Goal: Task Accomplishment & Management: Manage account settings

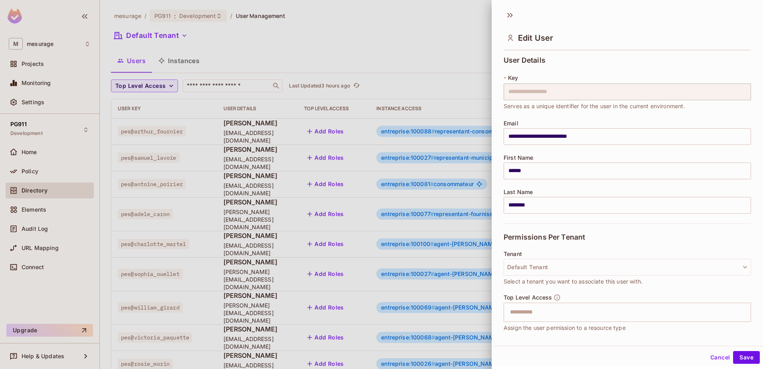
scroll to position [79, 0]
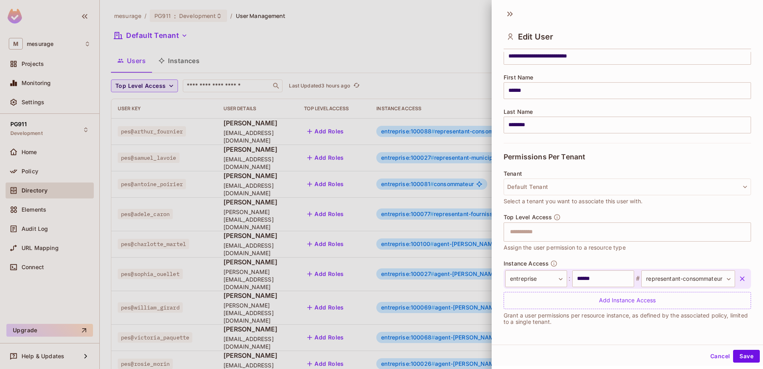
click at [227, 177] on div at bounding box center [381, 184] width 763 height 369
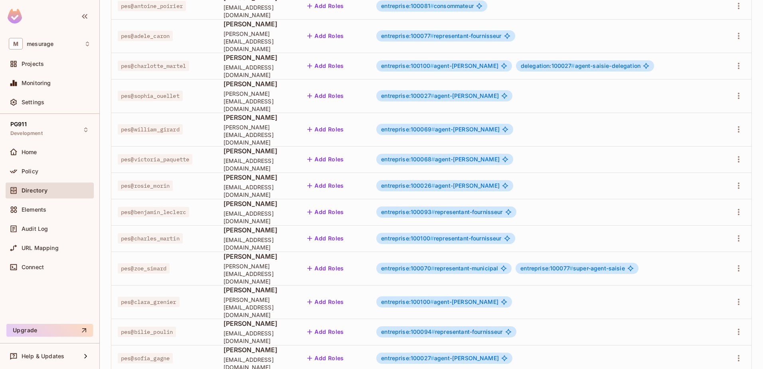
scroll to position [189, 0]
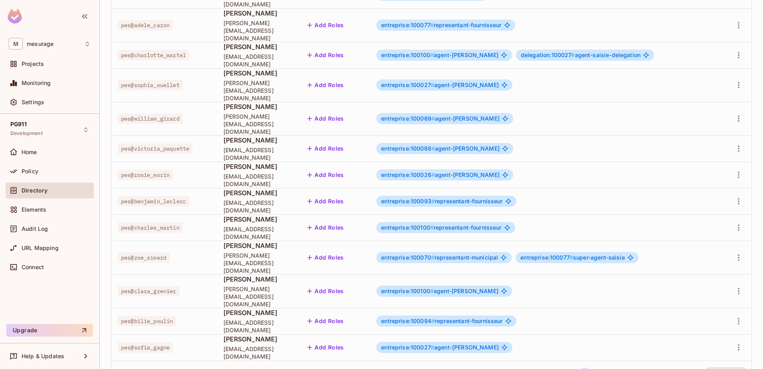
click at [704, 334] on body "M mesurage Projects Monitoring Settings PG911 Development Home Policy Directory…" at bounding box center [381, 184] width 763 height 369
click at [705, 348] on li "100 / page" at bounding box center [719, 350] width 40 height 17
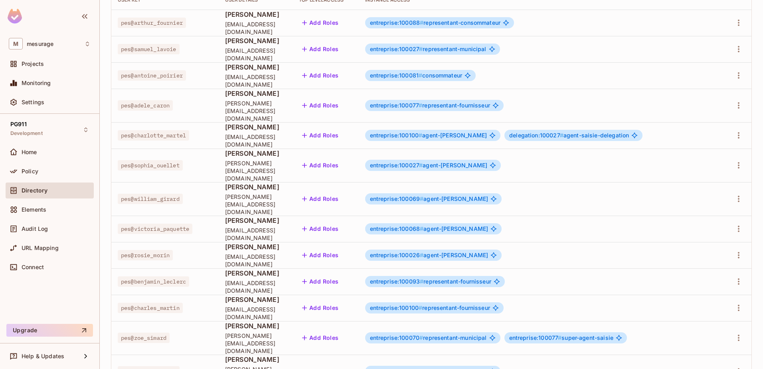
scroll to position [0, 0]
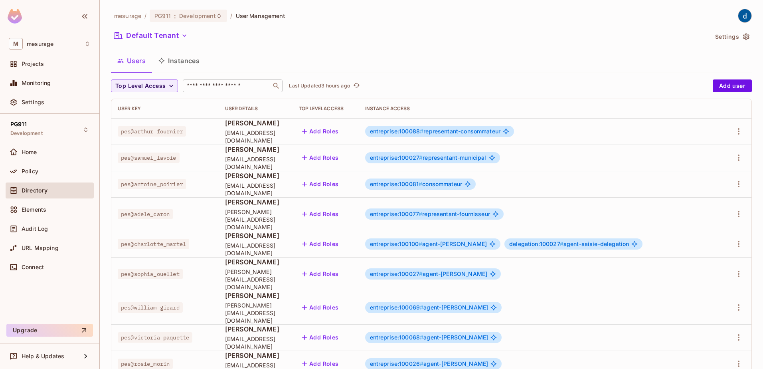
click at [221, 91] on div "​" at bounding box center [233, 85] width 100 height 13
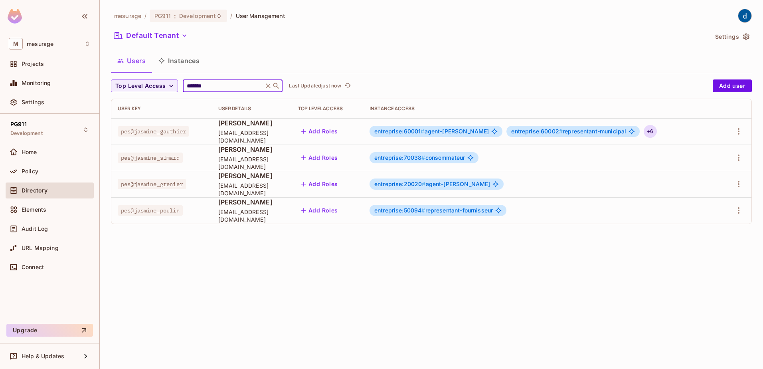
type input "*******"
click at [655, 132] on div "+ 6" at bounding box center [650, 131] width 13 height 13
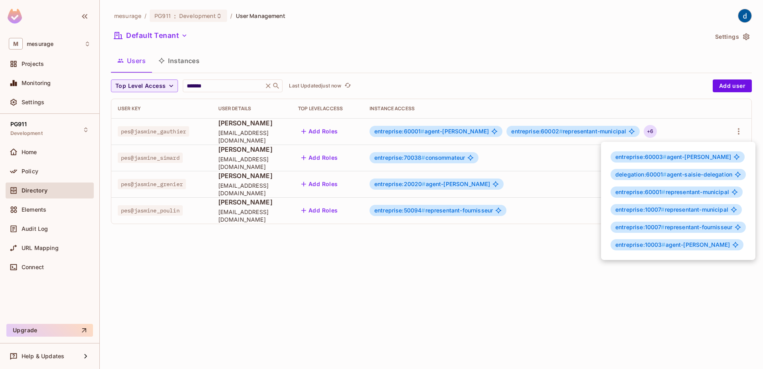
click at [741, 128] on div at bounding box center [381, 184] width 763 height 369
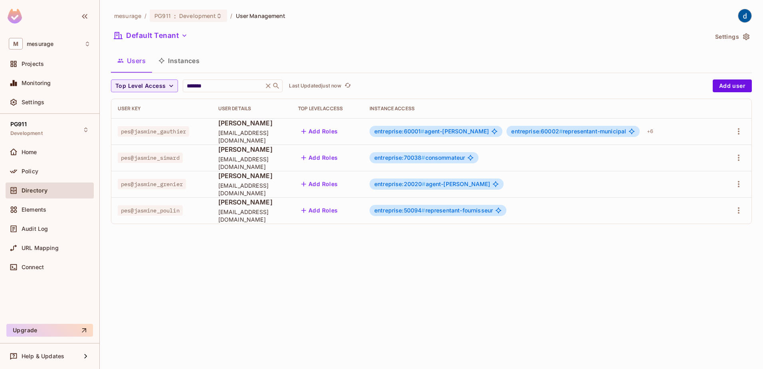
click at [740, 128] on icon "button" at bounding box center [739, 131] width 10 height 10
click at [718, 143] on li "Edit" at bounding box center [704, 150] width 71 height 18
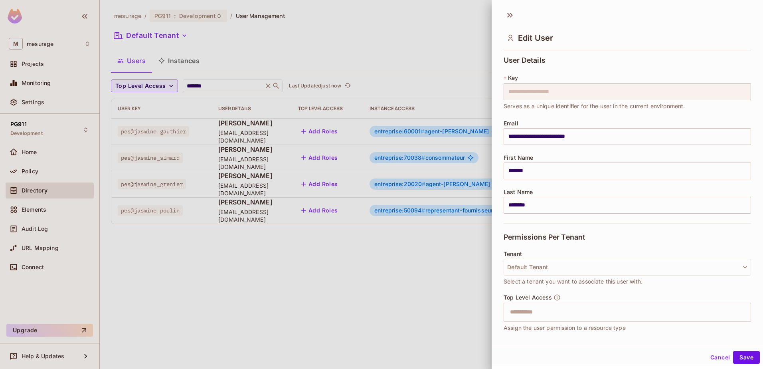
click at [434, 50] on div at bounding box center [381, 184] width 763 height 369
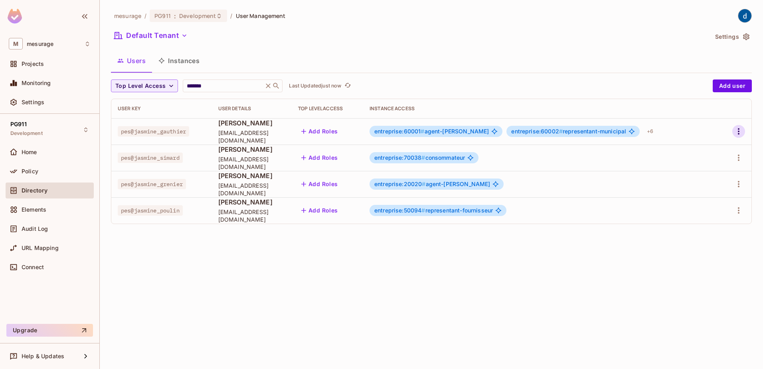
click at [737, 131] on icon "button" at bounding box center [739, 131] width 10 height 10
click at [707, 168] on div "Edit Attributes" at bounding box center [711, 167] width 40 height 8
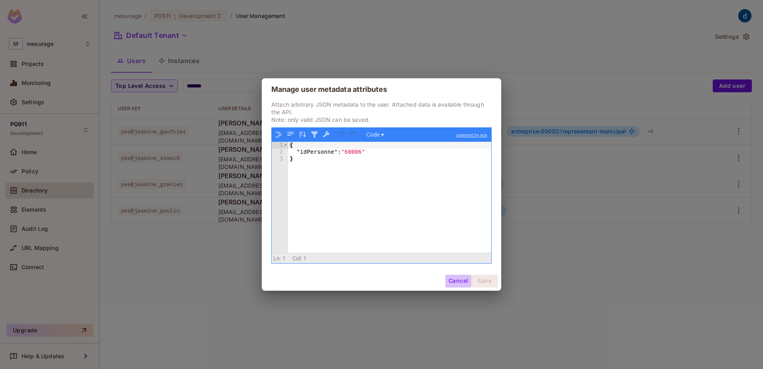
click at [456, 279] on button "Cancel" at bounding box center [458, 281] width 26 height 13
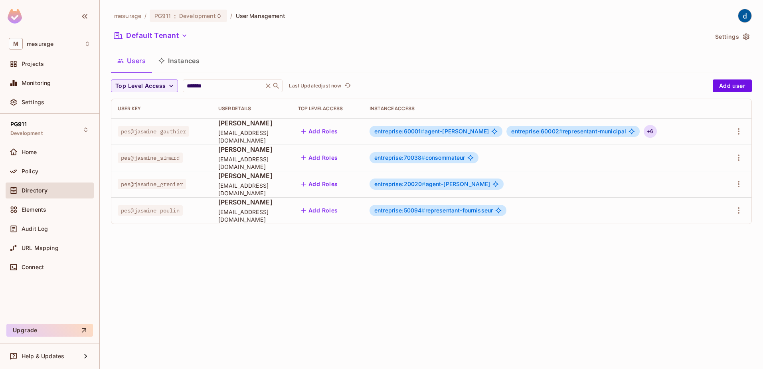
click at [655, 127] on div "+ 6" at bounding box center [650, 131] width 13 height 13
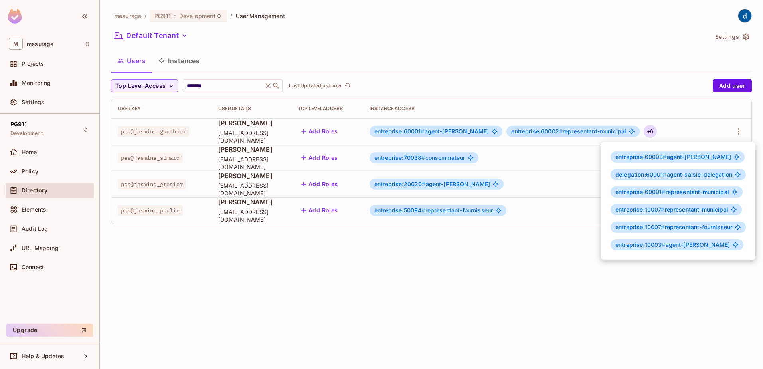
click at [512, 255] on div at bounding box center [381, 184] width 763 height 369
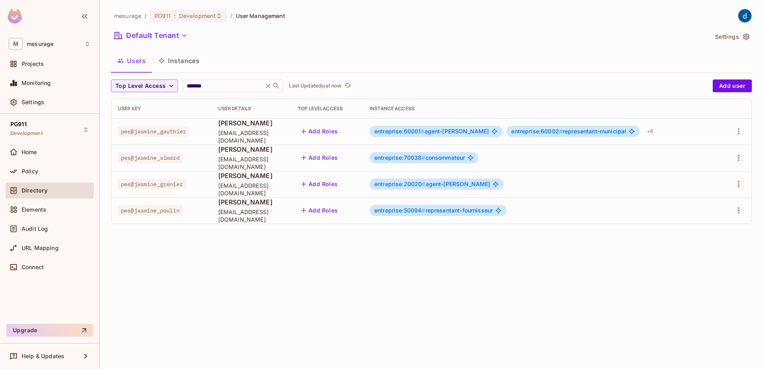
click at [512, 255] on div "mesurage / PG911 : Development / User Management Default Tenant Settings Users …" at bounding box center [431, 184] width 663 height 369
click at [430, 304] on div "mesurage / PG911 : Development / User Management Default Tenant Settings Users …" at bounding box center [431, 184] width 663 height 369
click at [488, 302] on div "mesurage / PG911 : Development / User Management Default Tenant Settings Users …" at bounding box center [431, 184] width 663 height 369
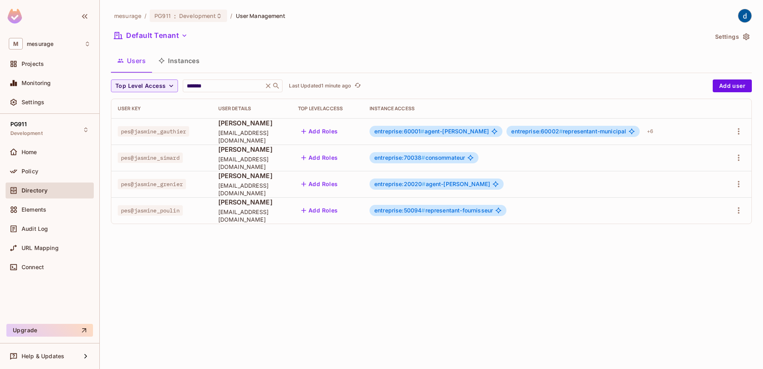
click at [444, 292] on div "mesurage / PG911 : Development / User Management Default Tenant Settings Users …" at bounding box center [431, 184] width 663 height 369
click at [654, 135] on div "+ 6" at bounding box center [650, 131] width 13 height 13
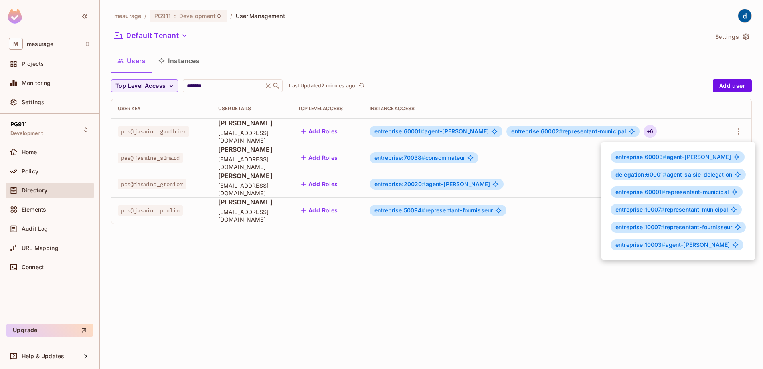
click at [558, 263] on div at bounding box center [381, 184] width 763 height 369
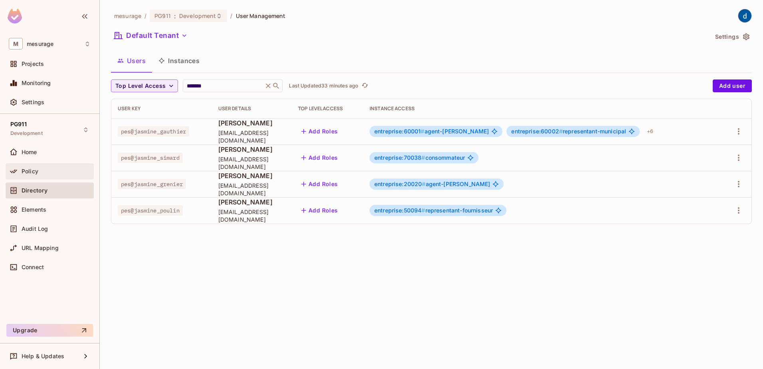
click at [52, 171] on div "Policy" at bounding box center [56, 171] width 69 height 6
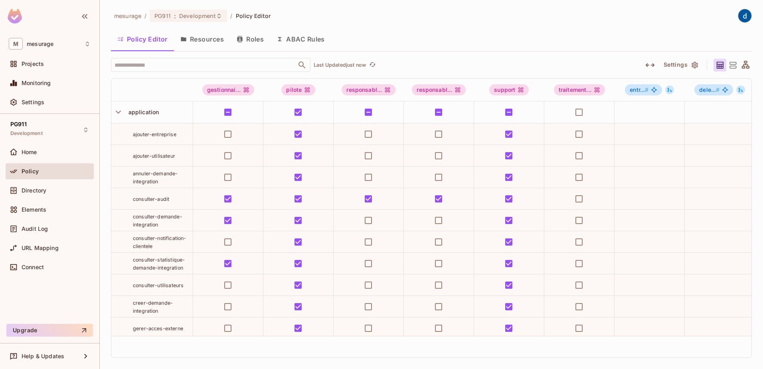
click at [254, 41] on button "Roles" at bounding box center [250, 39] width 40 height 20
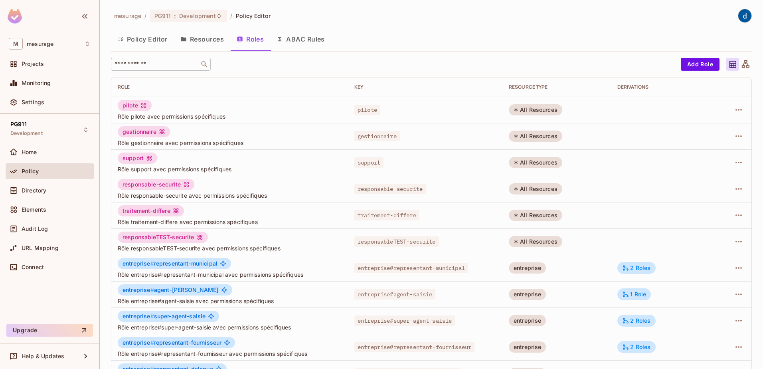
click at [154, 63] on input "text" at bounding box center [155, 64] width 84 height 8
paste input "**********"
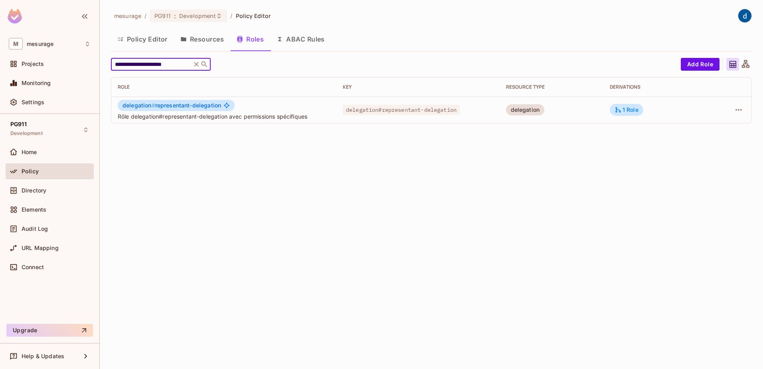
type input "**********"
click at [152, 41] on button "Policy Editor" at bounding box center [142, 39] width 63 height 20
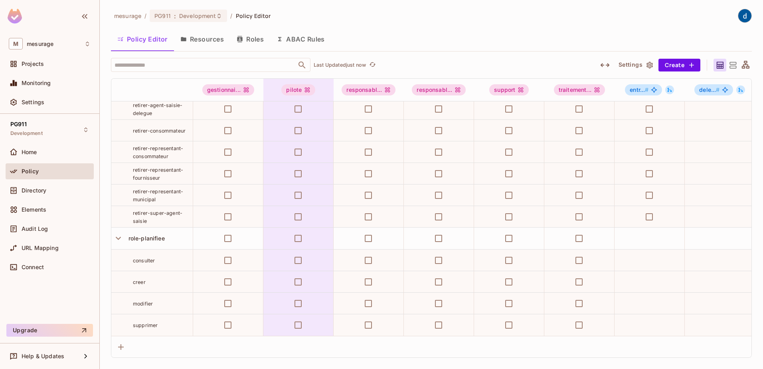
scroll to position [1448, 0]
